Goal: Task Accomplishment & Management: Manage account settings

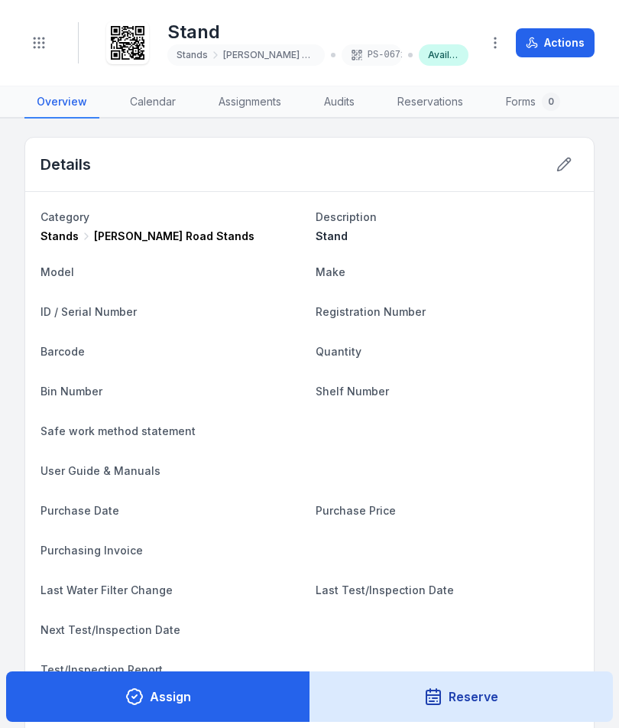
click at [20, 57] on header "Toggle Navigation Stand Stands [PERSON_NAME] Road Stands PS-0671 Available Acti…" at bounding box center [309, 43] width 619 height 86
click at [46, 41] on icon "Toggle navigation" at bounding box center [38, 42] width 15 height 15
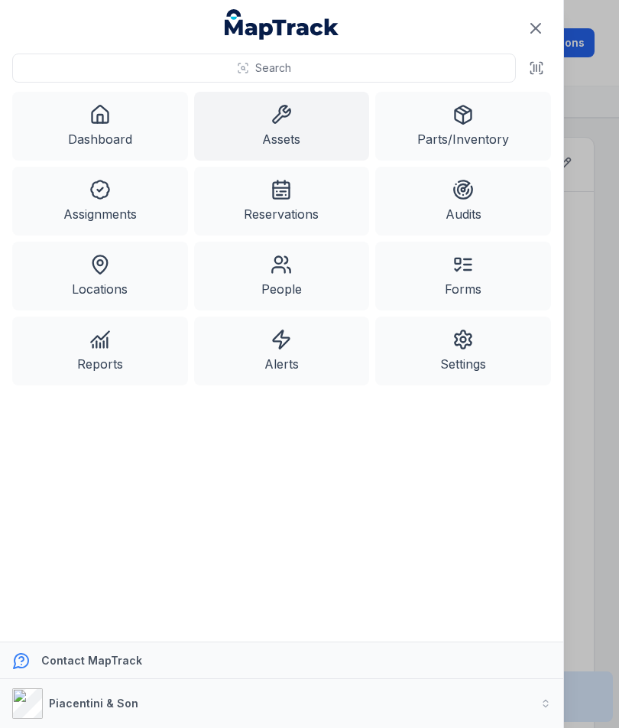
click at [261, 115] on link "Assets" at bounding box center [282, 126] width 176 height 69
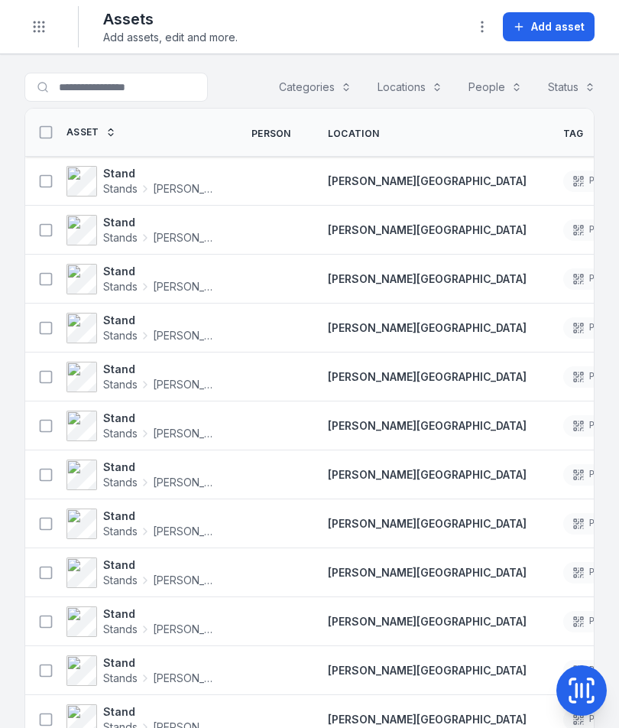
click at [560, 29] on span "Add asset" at bounding box center [558, 26] width 54 height 15
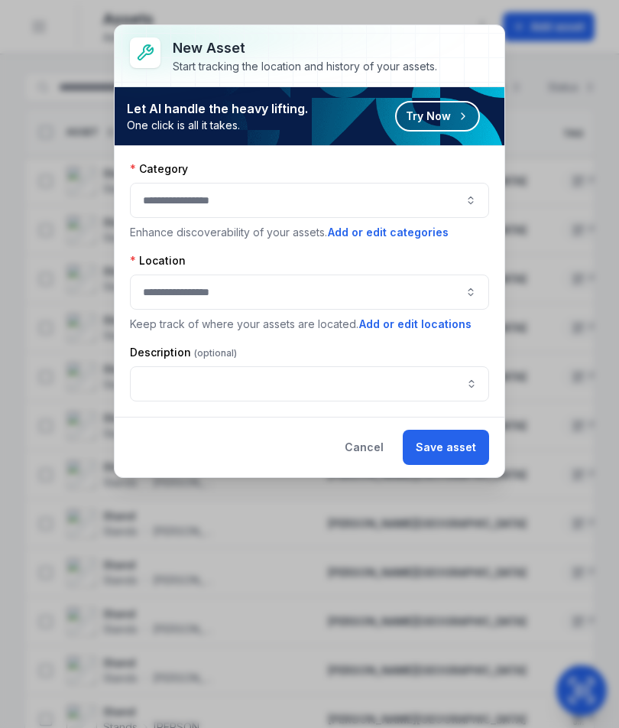
click at [457, 193] on button "button" at bounding box center [309, 200] width 359 height 35
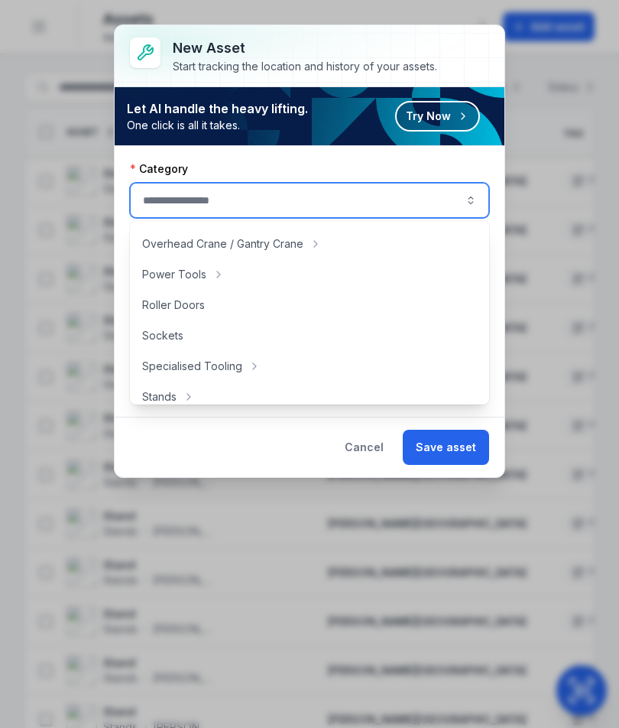
scroll to position [664, 0]
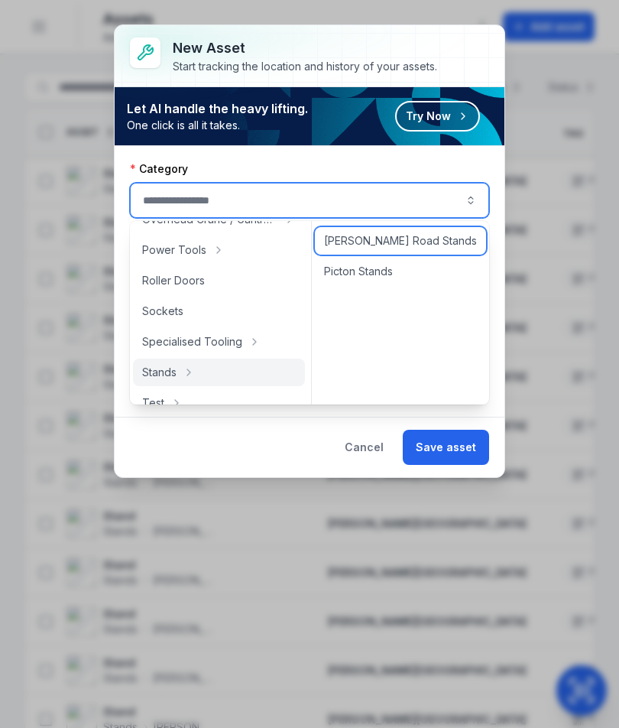
click at [440, 238] on div "[PERSON_NAME] Road Stands" at bounding box center [400, 241] width 171 height 28
type input "**********"
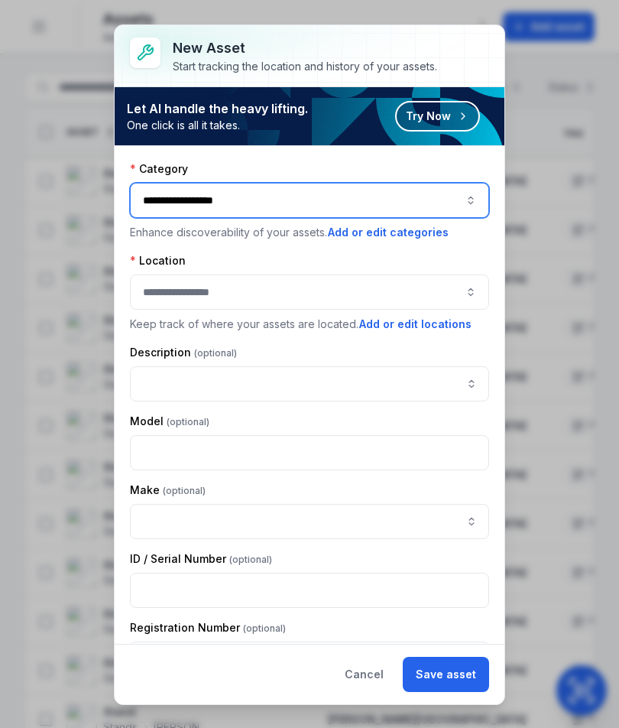
click at [437, 285] on button "button" at bounding box center [309, 291] width 359 height 35
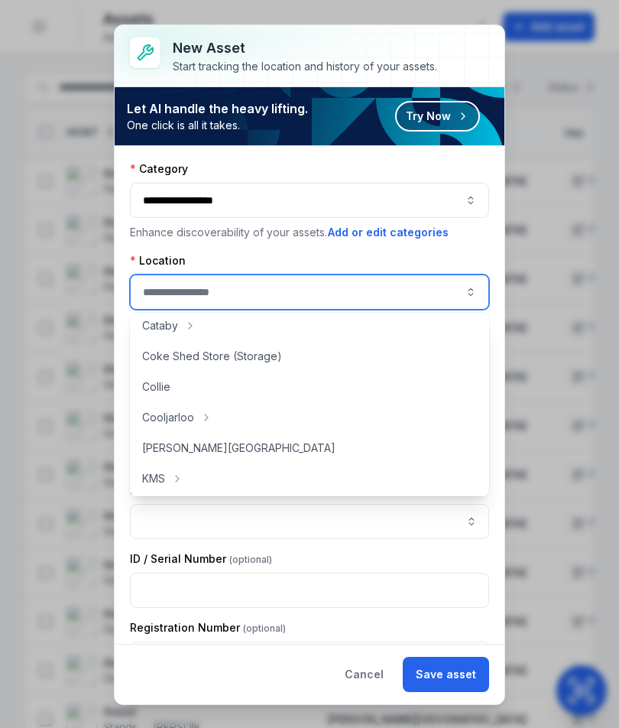
scroll to position [69, 0]
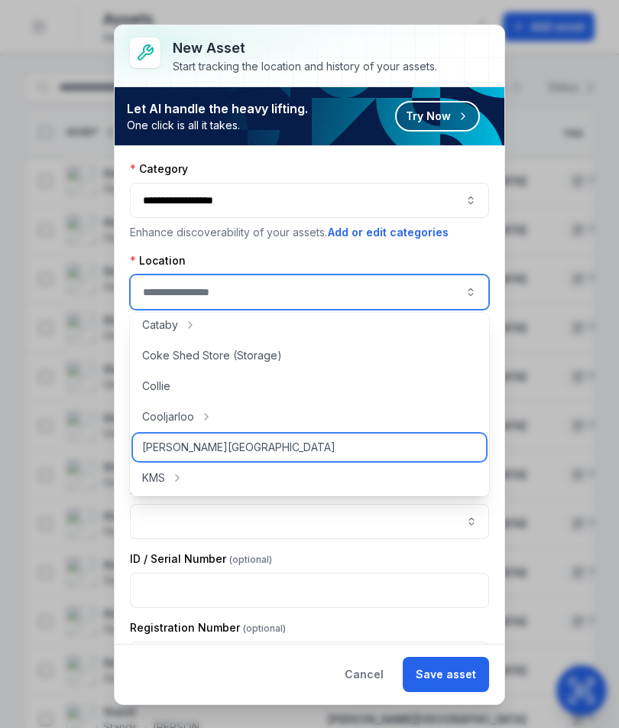
click at [396, 452] on div "[PERSON_NAME][GEOGRAPHIC_DATA]" at bounding box center [309, 447] width 353 height 28
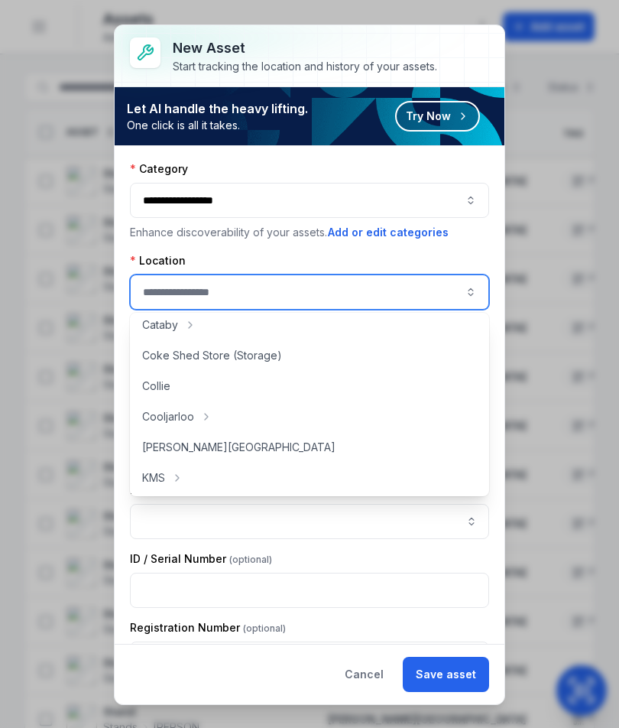
type input "**********"
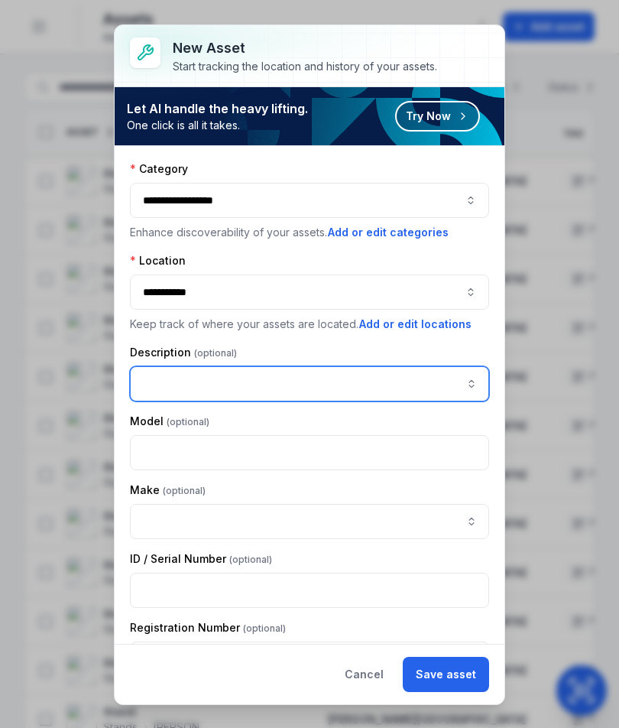
click at [411, 381] on input "asset-add:description-label" at bounding box center [309, 383] width 359 height 35
click at [235, 373] on input "asset-add:description-label" at bounding box center [309, 383] width 359 height 35
paste input "*****"
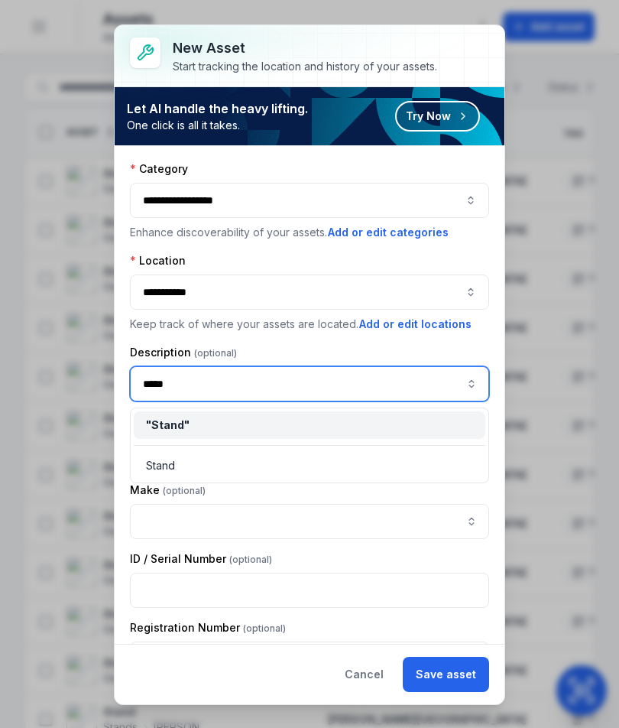
click at [207, 426] on div "" Stand "" at bounding box center [309, 424] width 327 height 15
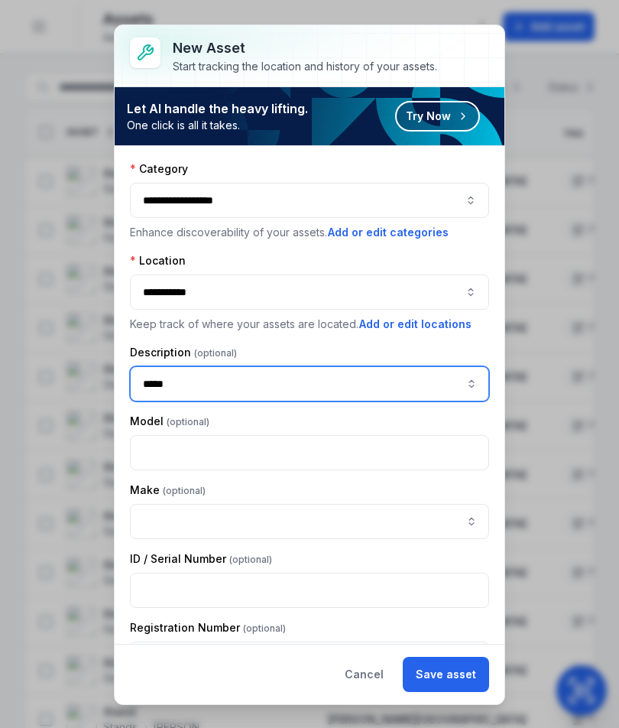
type input "*****"
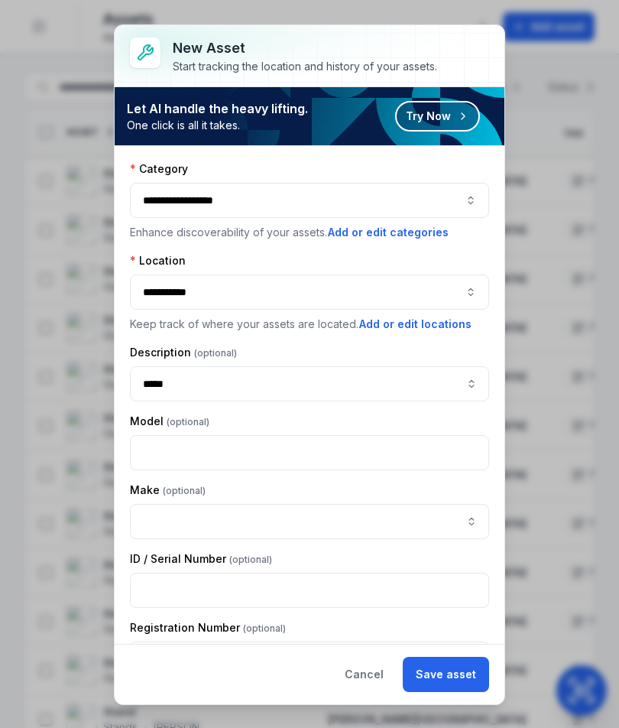
click at [456, 664] on button "Save asset" at bounding box center [446, 674] width 86 height 35
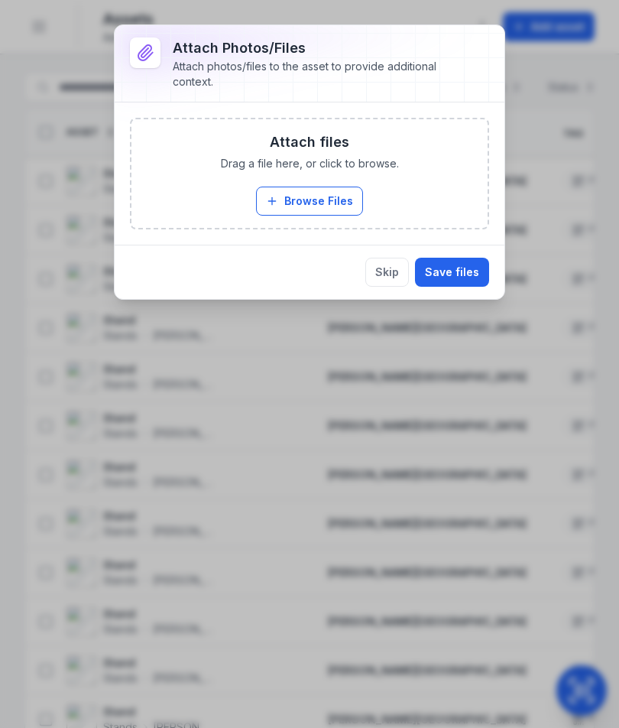
click at [336, 213] on button "Browse Files" at bounding box center [309, 201] width 107 height 29
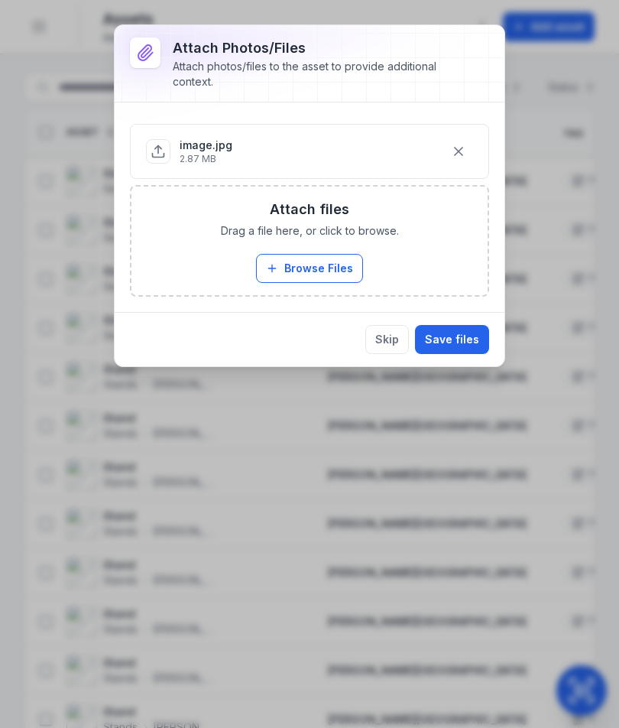
click at [461, 336] on button "Save files" at bounding box center [452, 339] width 74 height 29
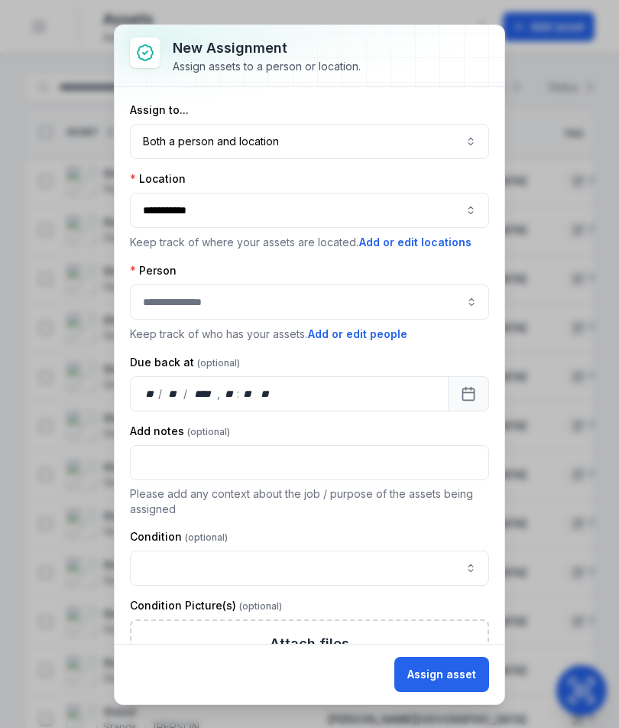
click at [462, 153] on button "Both a person and location ****" at bounding box center [309, 141] width 359 height 35
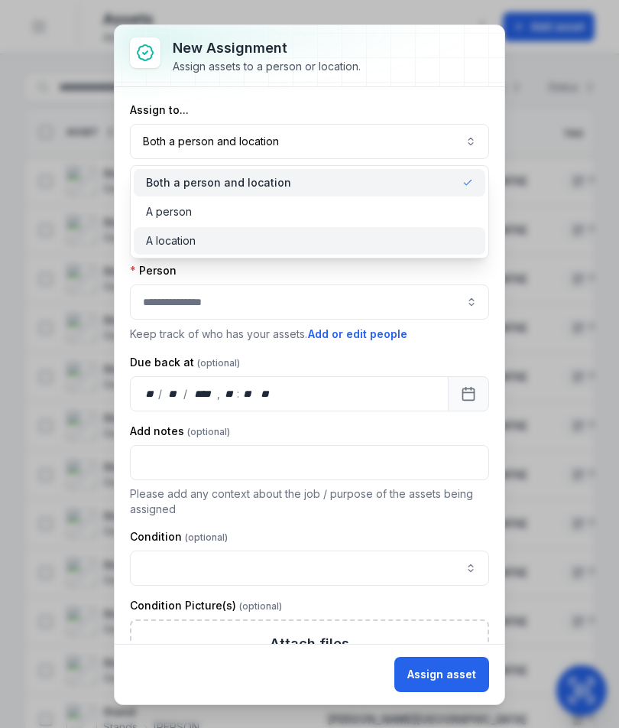
click at [426, 245] on div "A location" at bounding box center [309, 240] width 327 height 15
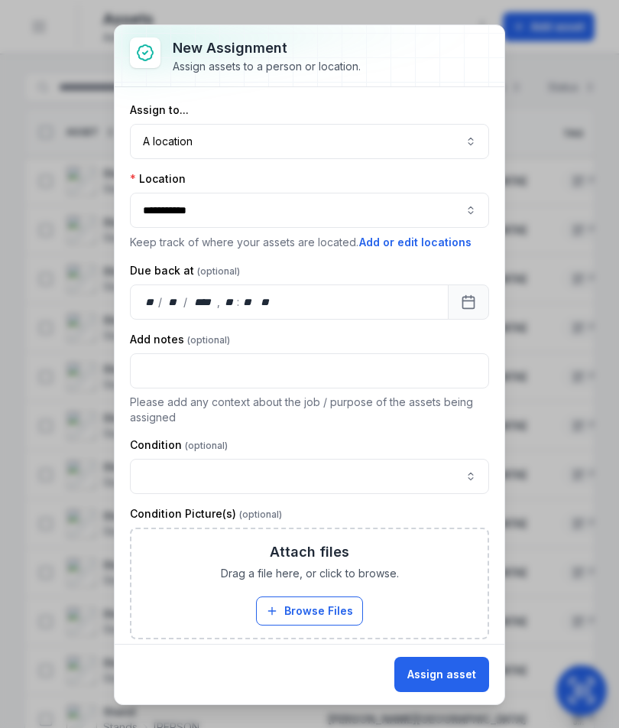
click at [466, 690] on button "Assign asset" at bounding box center [442, 674] width 95 height 35
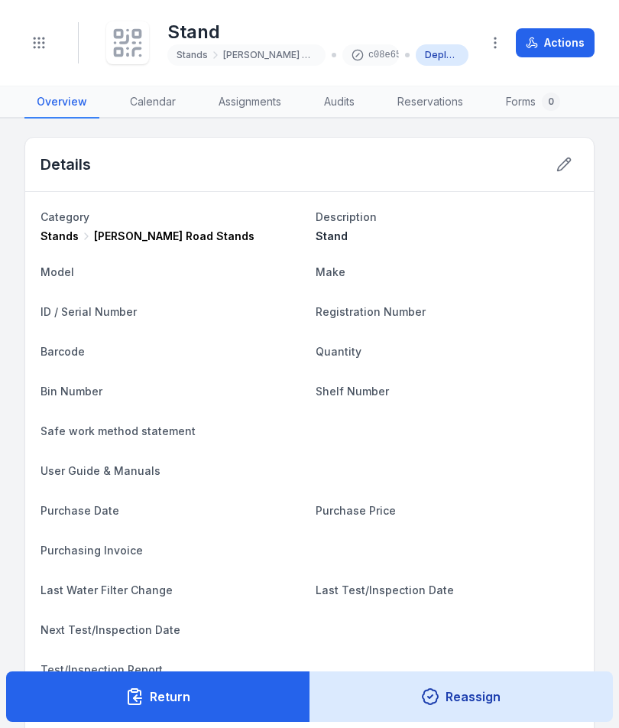
click at [139, 18] on div "Stand Stands [PERSON_NAME] Road Stands c08e65 Deployed" at bounding box center [285, 42] width 365 height 49
click at [146, 40] on div at bounding box center [127, 42] width 43 height 43
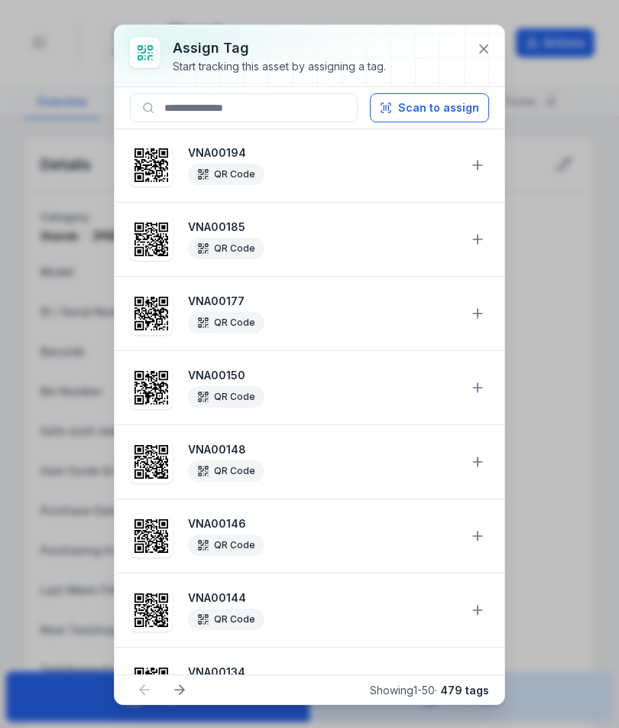
click at [446, 120] on button "Scan to assign" at bounding box center [429, 107] width 119 height 29
